Goal: Task Accomplishment & Management: Use online tool/utility

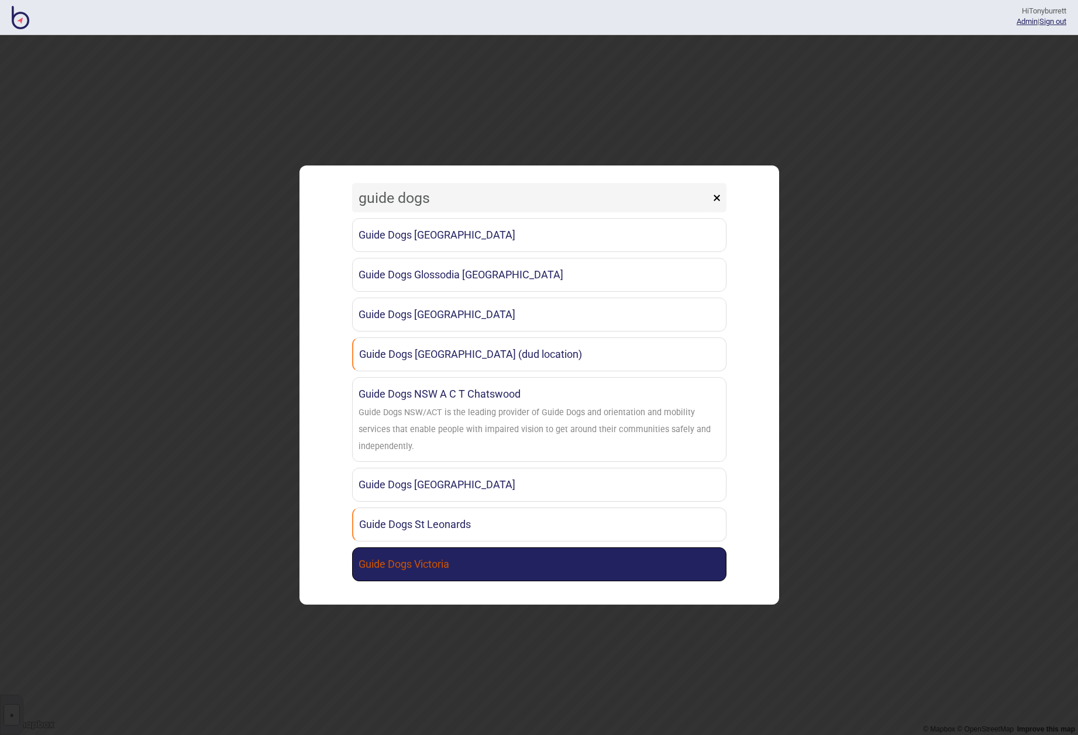
type input "guide dogs"
click at [431, 565] on link "Guide Dogs Victoria" at bounding box center [539, 565] width 374 height 34
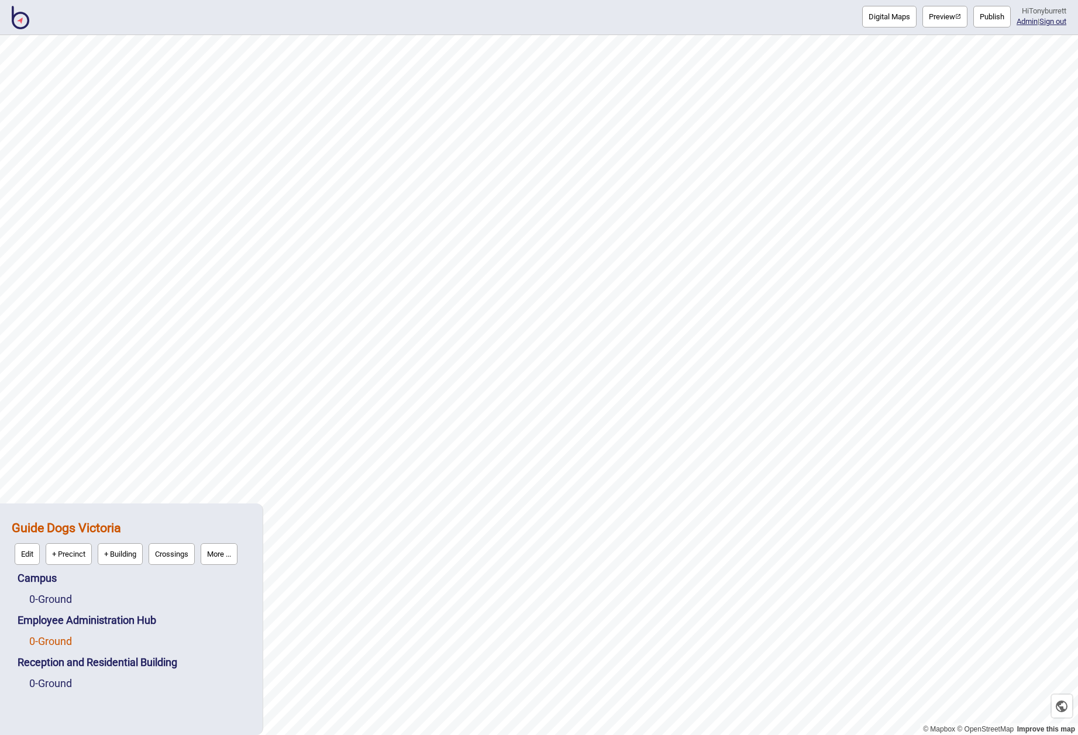
click at [66, 645] on link "0 - Ground" at bounding box center [50, 641] width 43 height 12
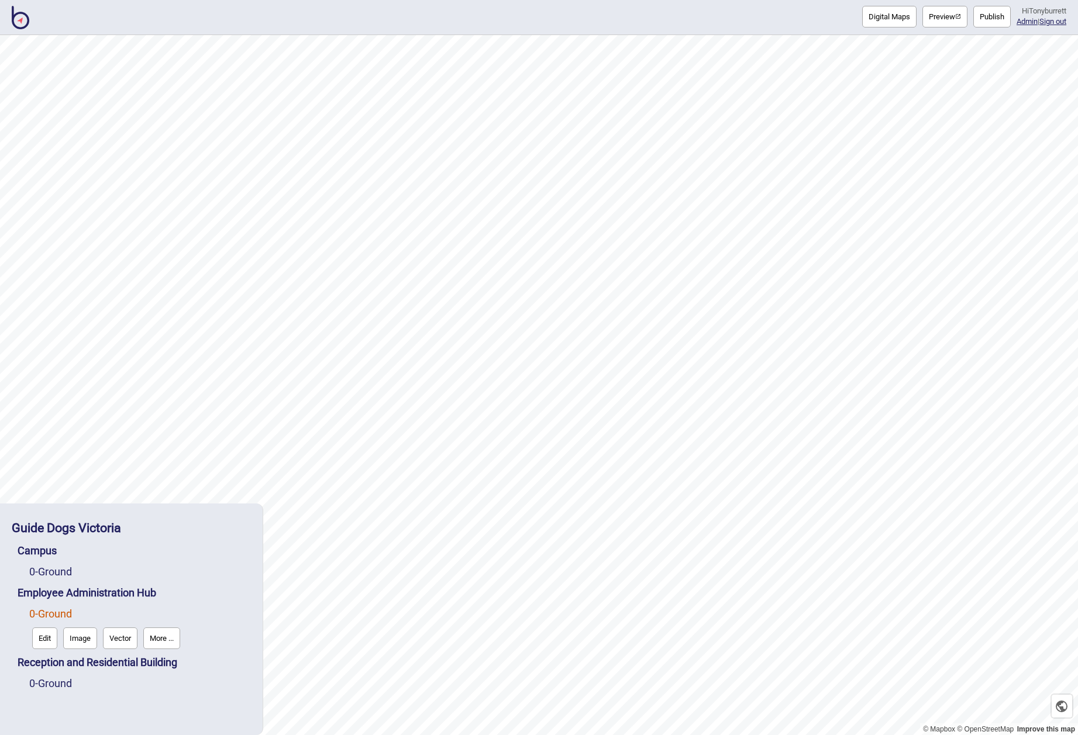
click at [35, 636] on button "Edit" at bounding box center [44, 639] width 25 height 22
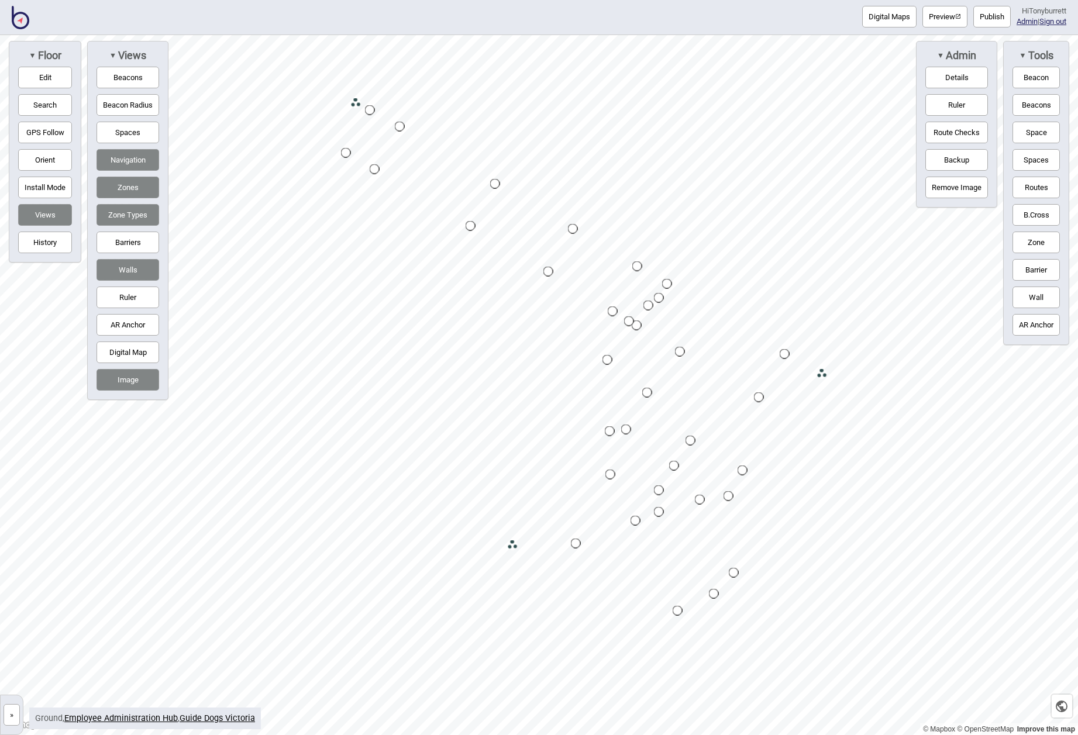
click at [29, 106] on button "Search" at bounding box center [45, 105] width 54 height 22
type input "printer"
click at [116, 130] on button "Spaces" at bounding box center [128, 133] width 63 height 22
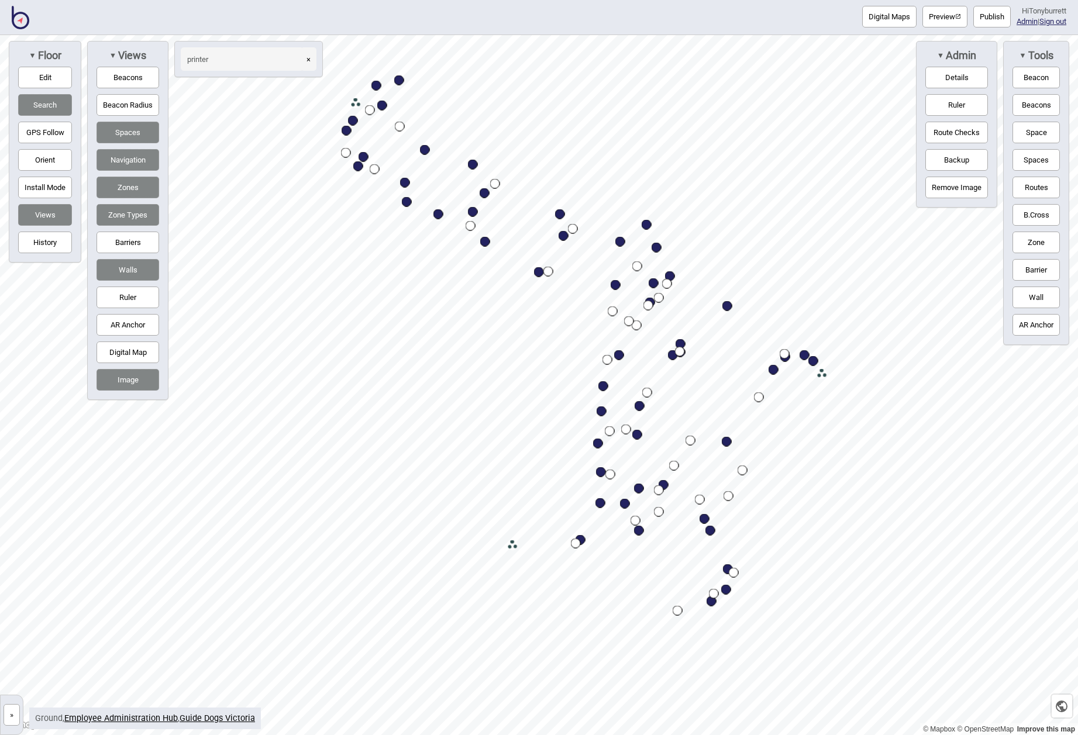
click at [11, 718] on button "»" at bounding box center [12, 715] width 16 height 22
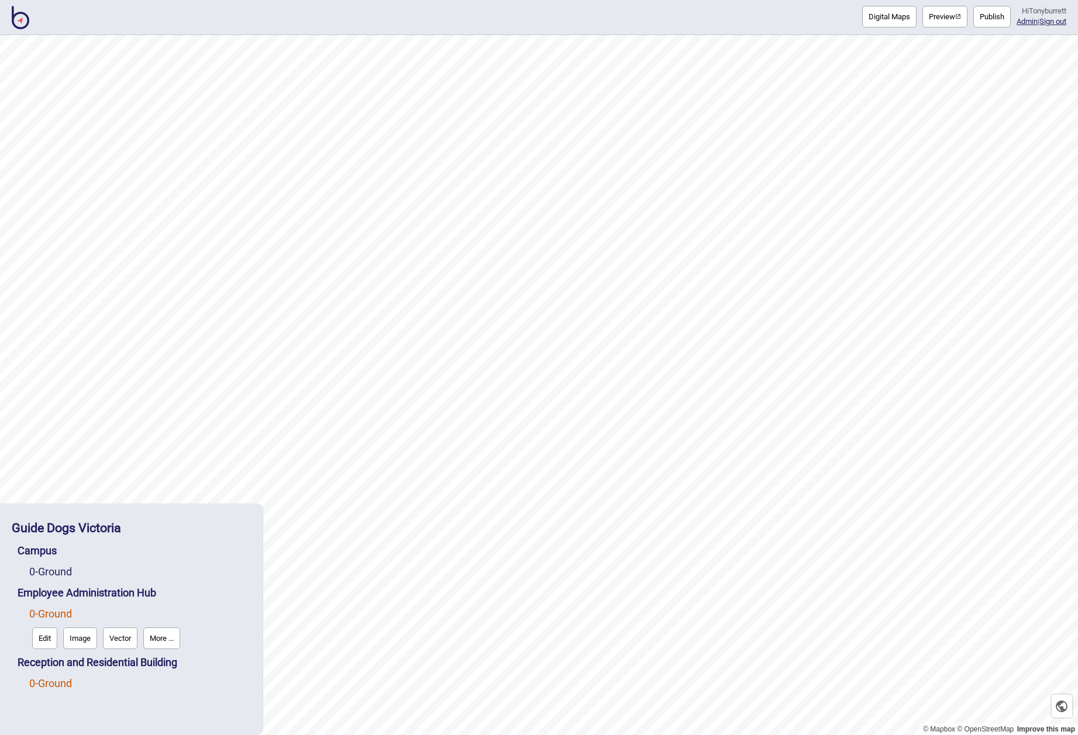
click at [49, 682] on link "0 - Ground" at bounding box center [50, 683] width 43 height 12
click at [44, 683] on button "Edit" at bounding box center [44, 681] width 25 height 22
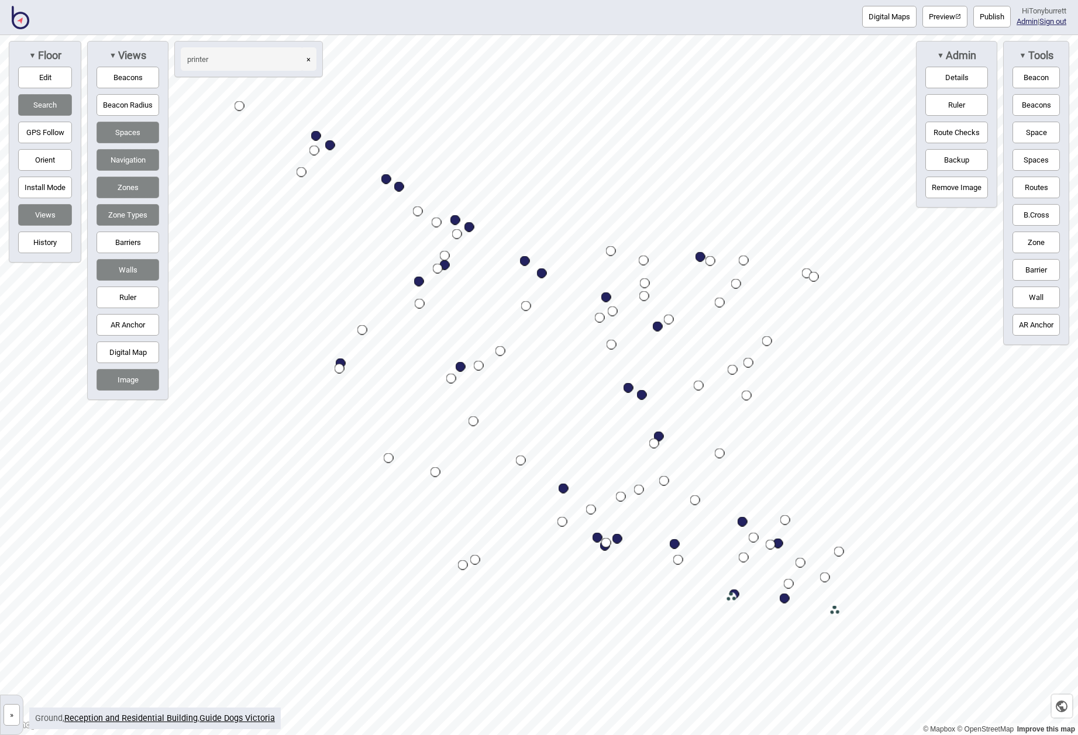
type input "printer"
click at [12, 719] on button "»" at bounding box center [12, 715] width 16 height 22
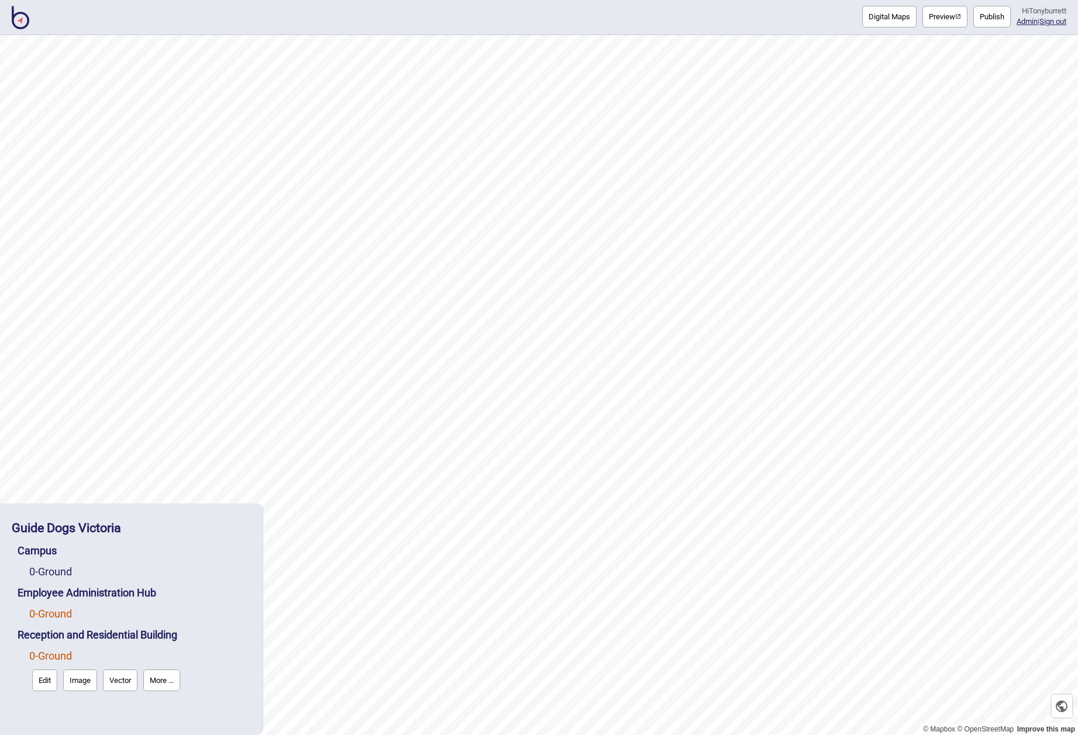
click at [58, 614] on link "0 - Ground" at bounding box center [50, 614] width 43 height 12
click at [48, 644] on button "Edit" at bounding box center [44, 639] width 25 height 22
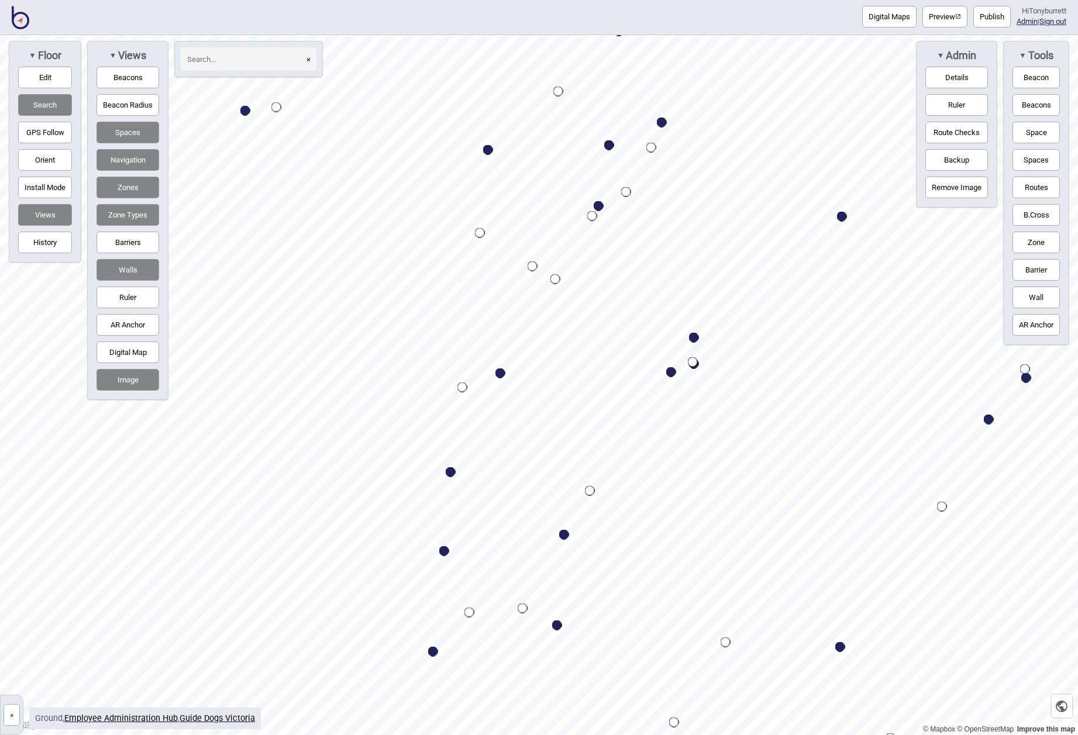
click at [125, 242] on button "Barriers" at bounding box center [128, 243] width 63 height 22
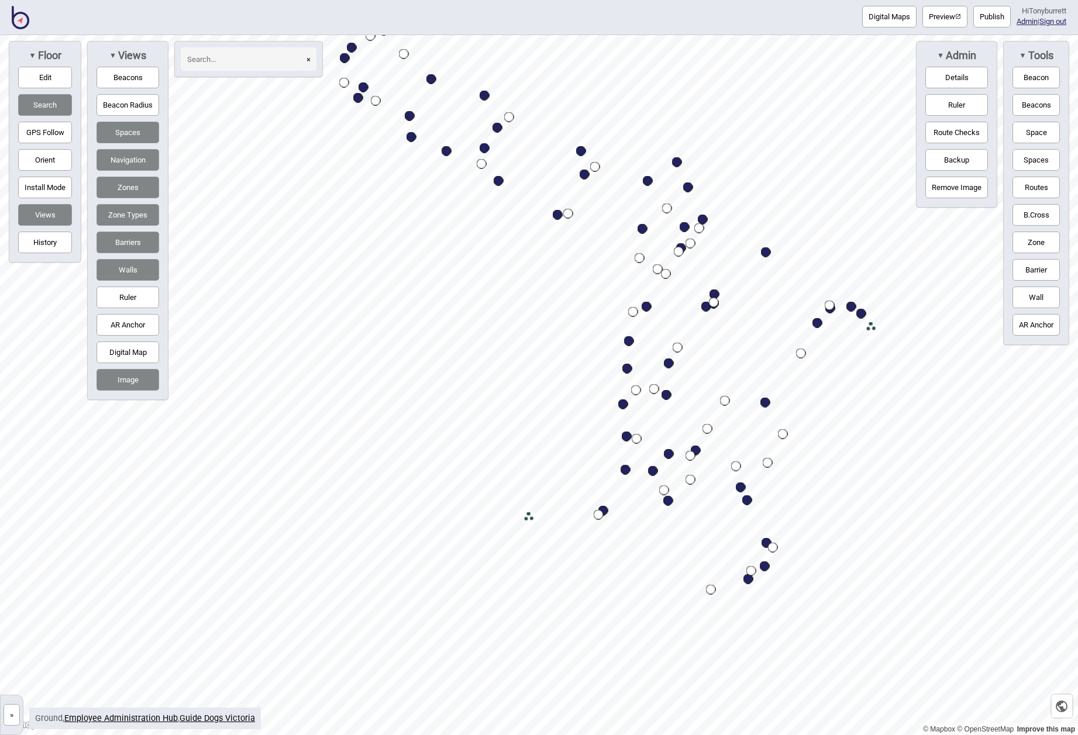
click at [122, 351] on button "Digital Map" at bounding box center [128, 353] width 63 height 22
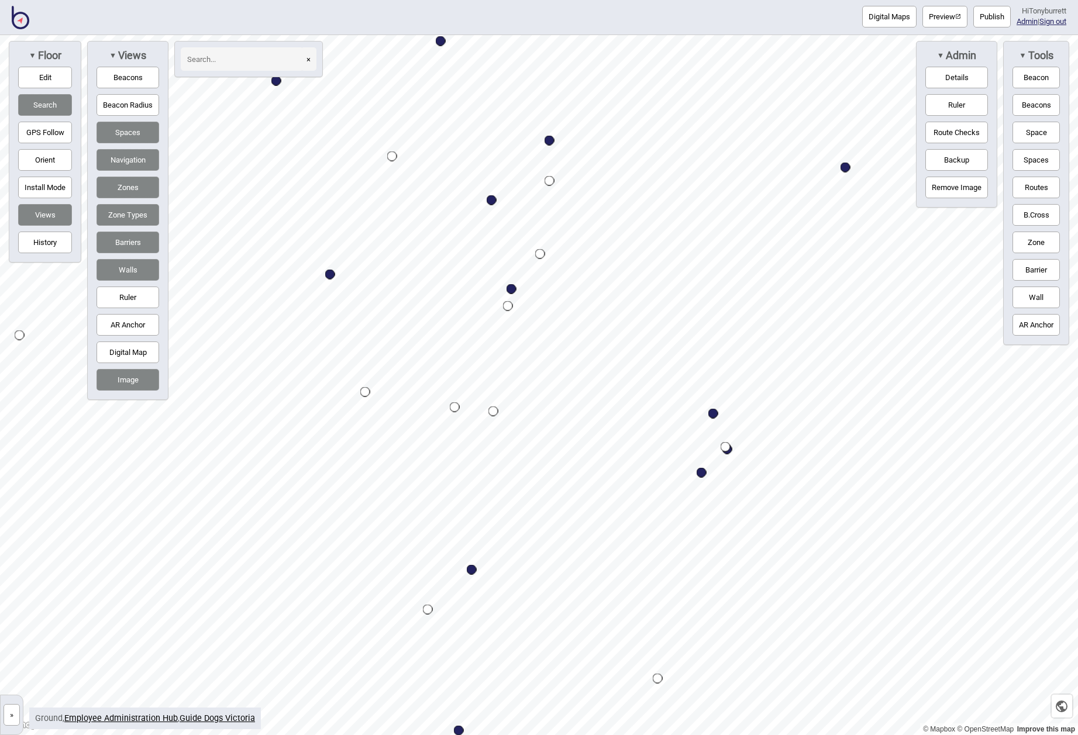
click at [16, 717] on button "»" at bounding box center [12, 715] width 16 height 22
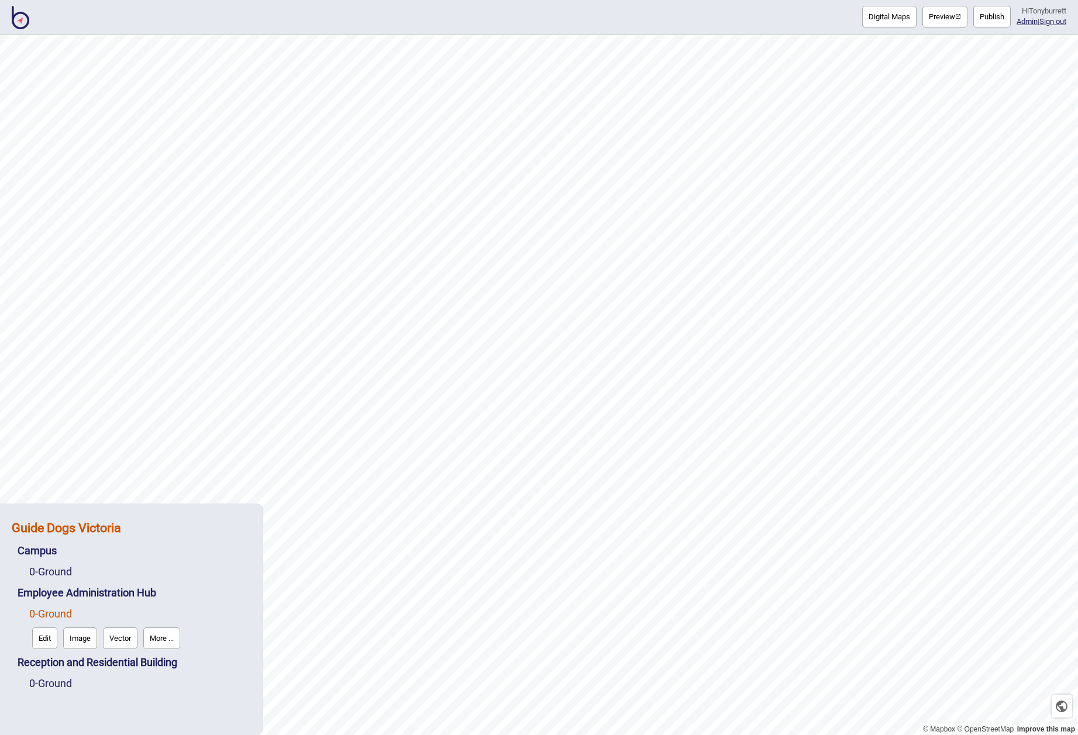
click at [87, 522] on strong "Guide Dogs Victoria" at bounding box center [66, 528] width 109 height 15
click at [228, 553] on button "More ..." at bounding box center [219, 554] width 37 height 22
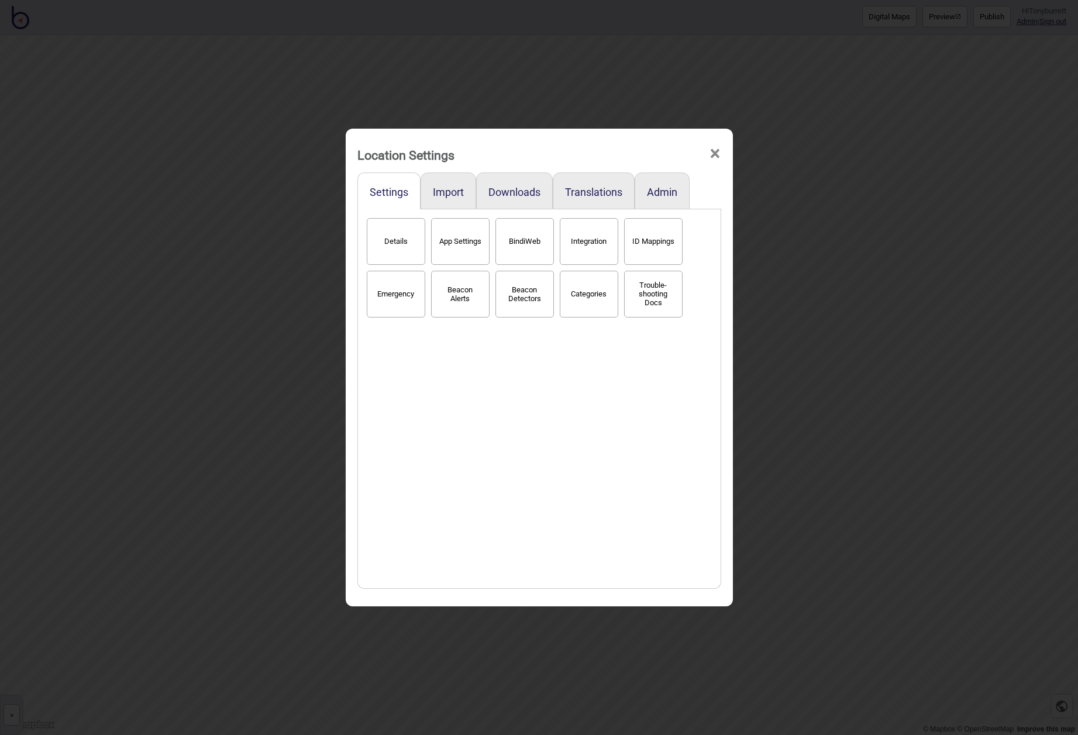
click at [505, 240] on button "BindiWeb" at bounding box center [525, 241] width 59 height 47
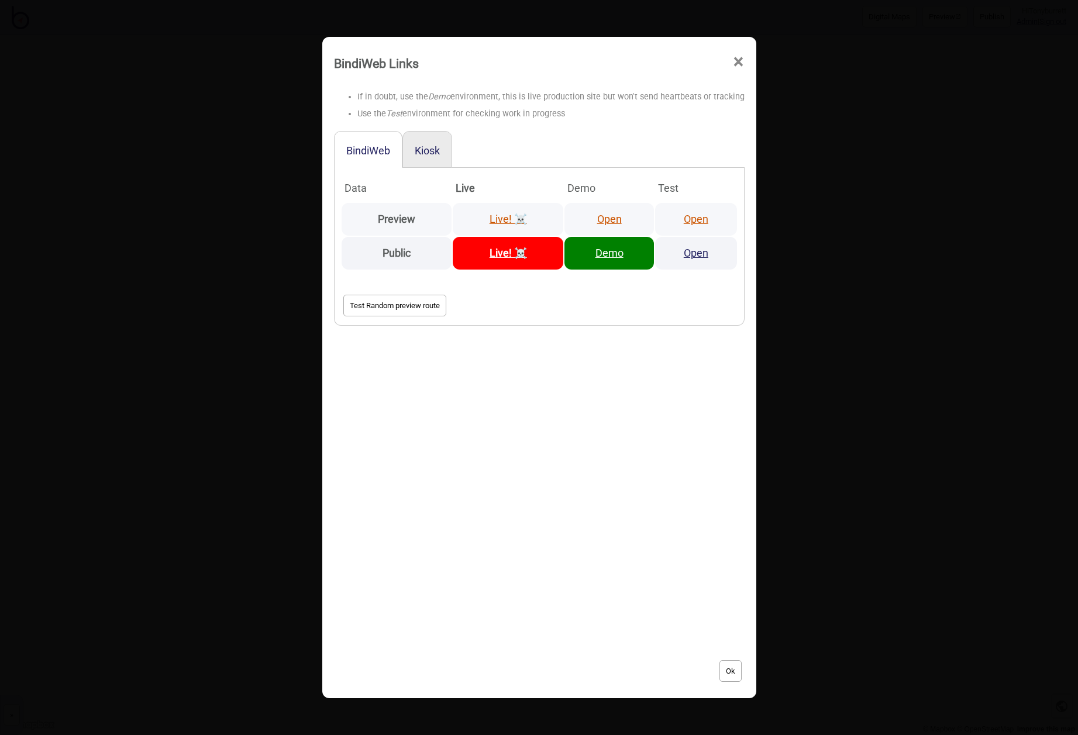
click at [602, 214] on link "Open" at bounding box center [609, 219] width 25 height 12
